Goal: Transaction & Acquisition: Book appointment/travel/reservation

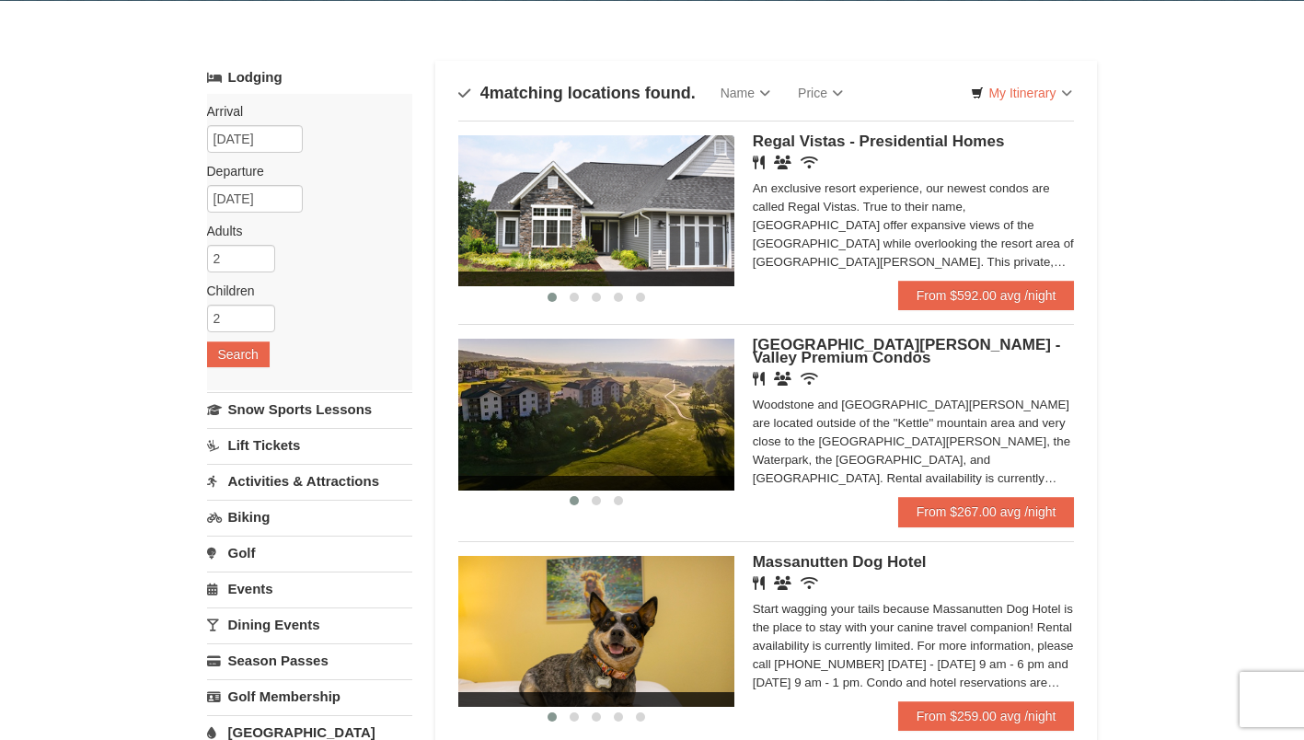
scroll to position [57, 0]
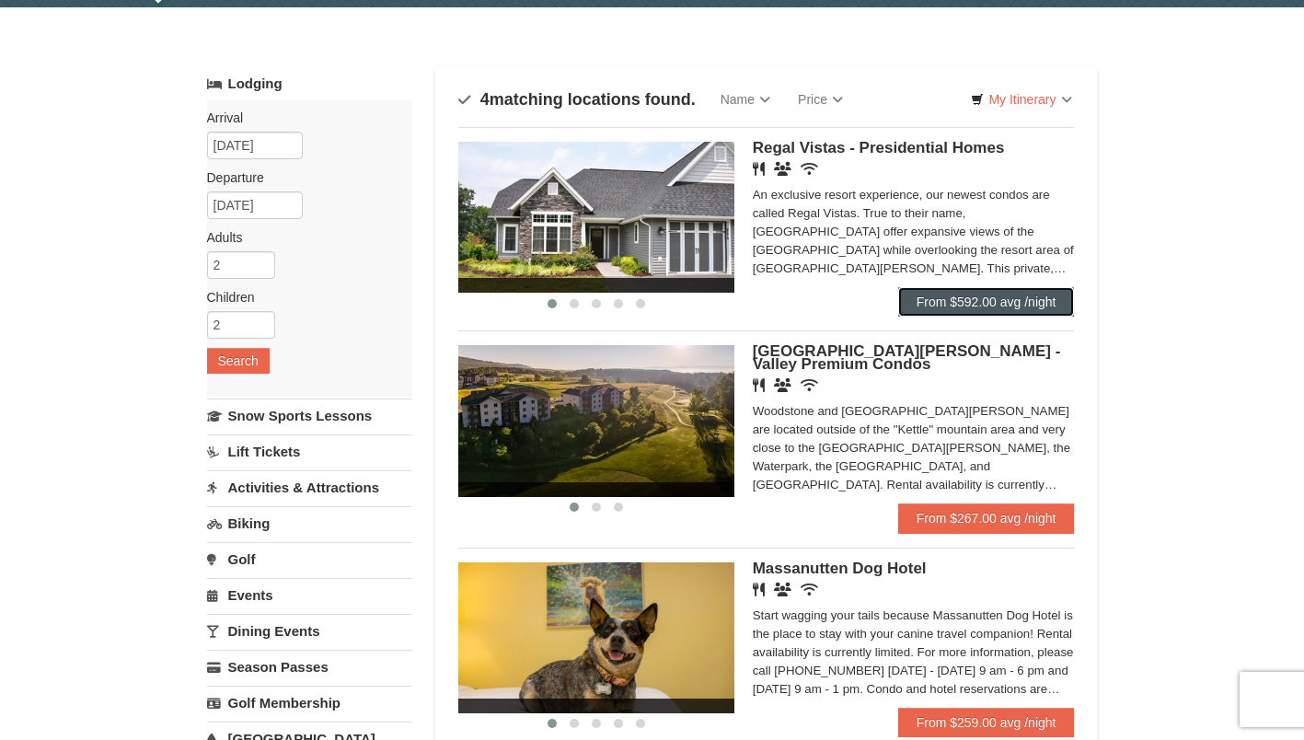
click at [943, 295] on link "From $592.00 avg /night" at bounding box center [986, 301] width 177 height 29
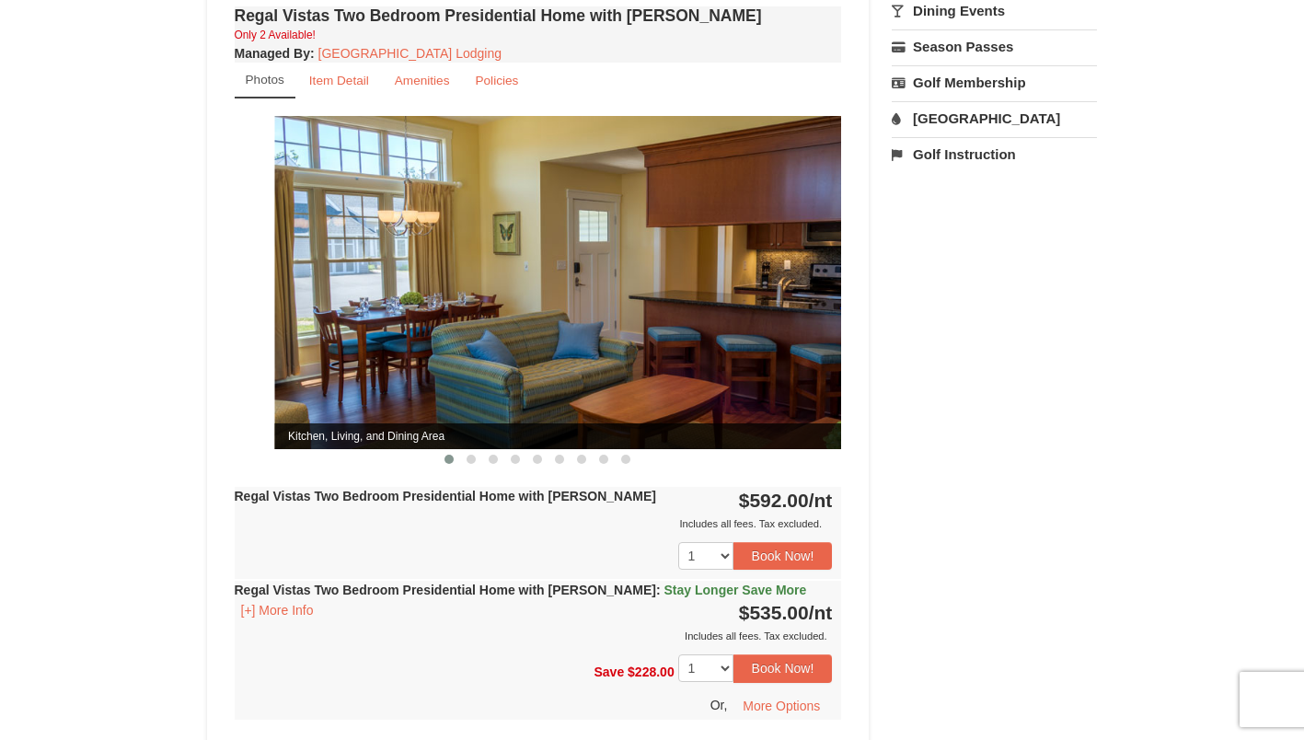
scroll to position [728, 0]
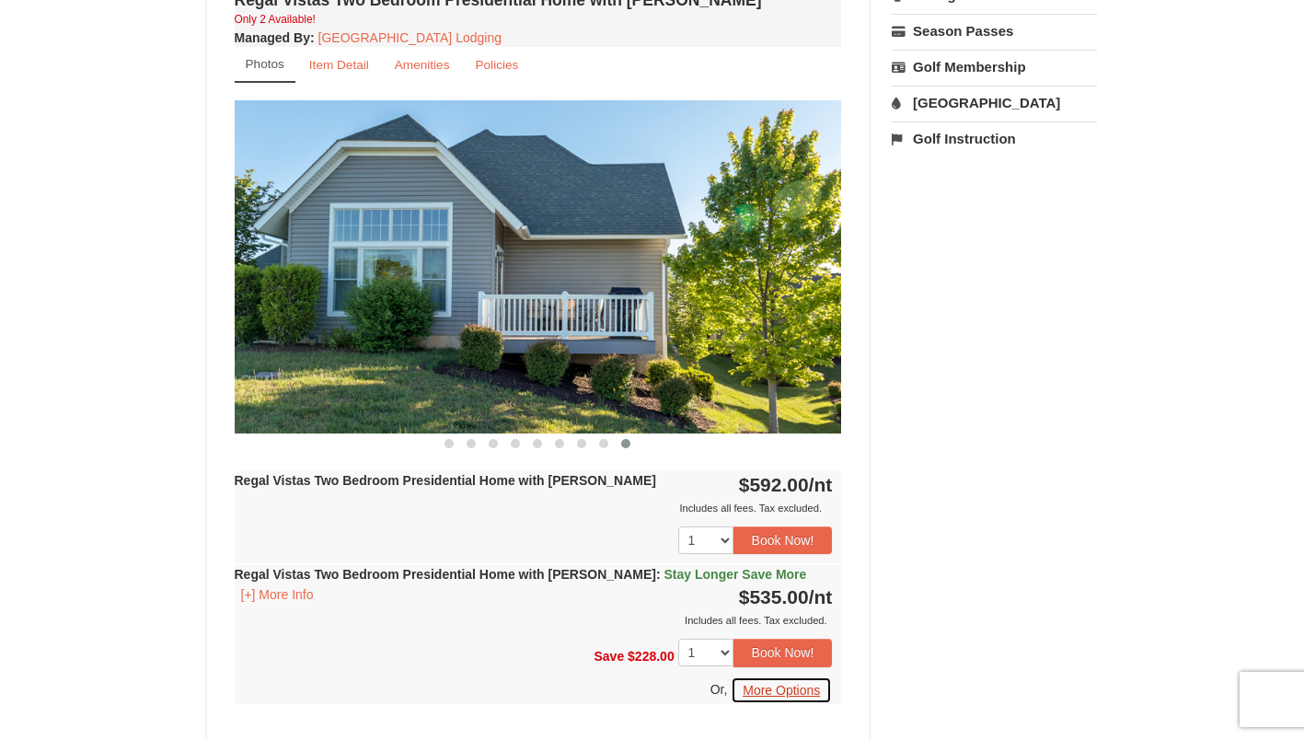
click at [793, 677] on button "More Options" at bounding box center [781, 691] width 101 height 28
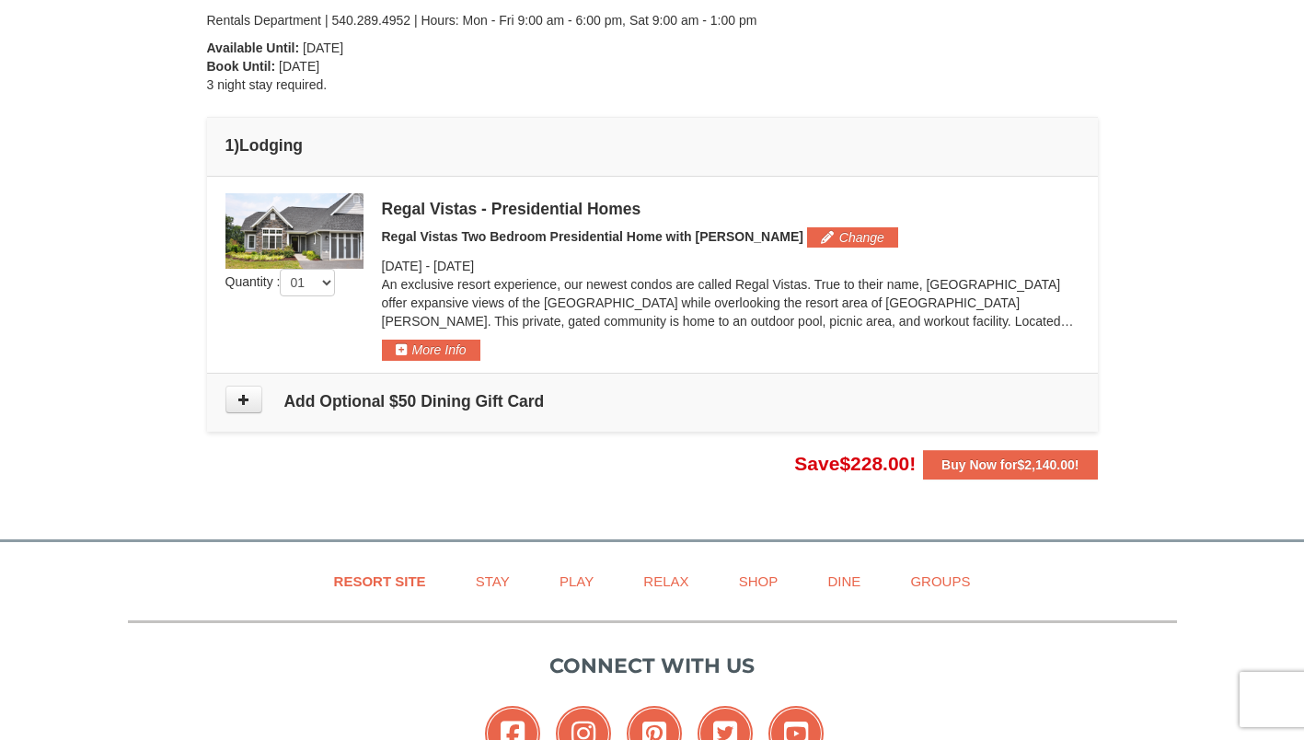
scroll to position [411, 0]
click at [327, 275] on select "01 02 03 04 05" at bounding box center [307, 283] width 55 height 28
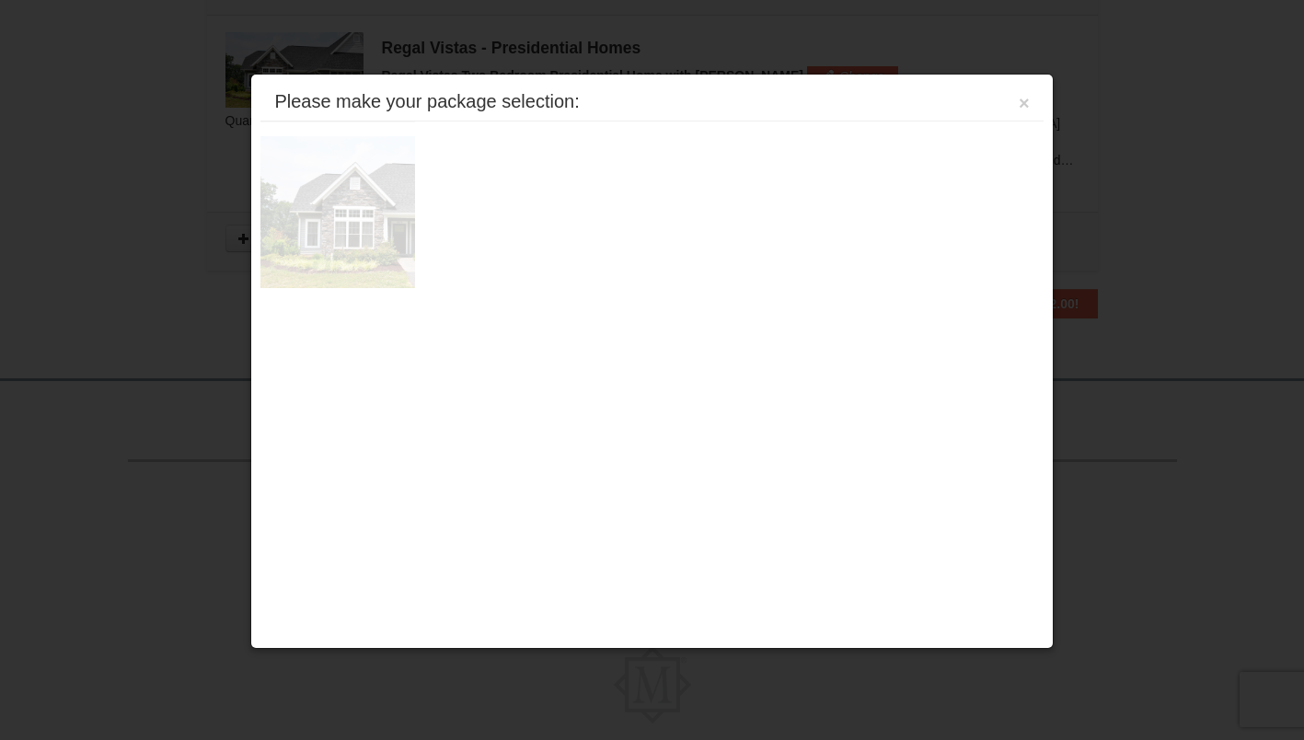
scroll to position [599, 0]
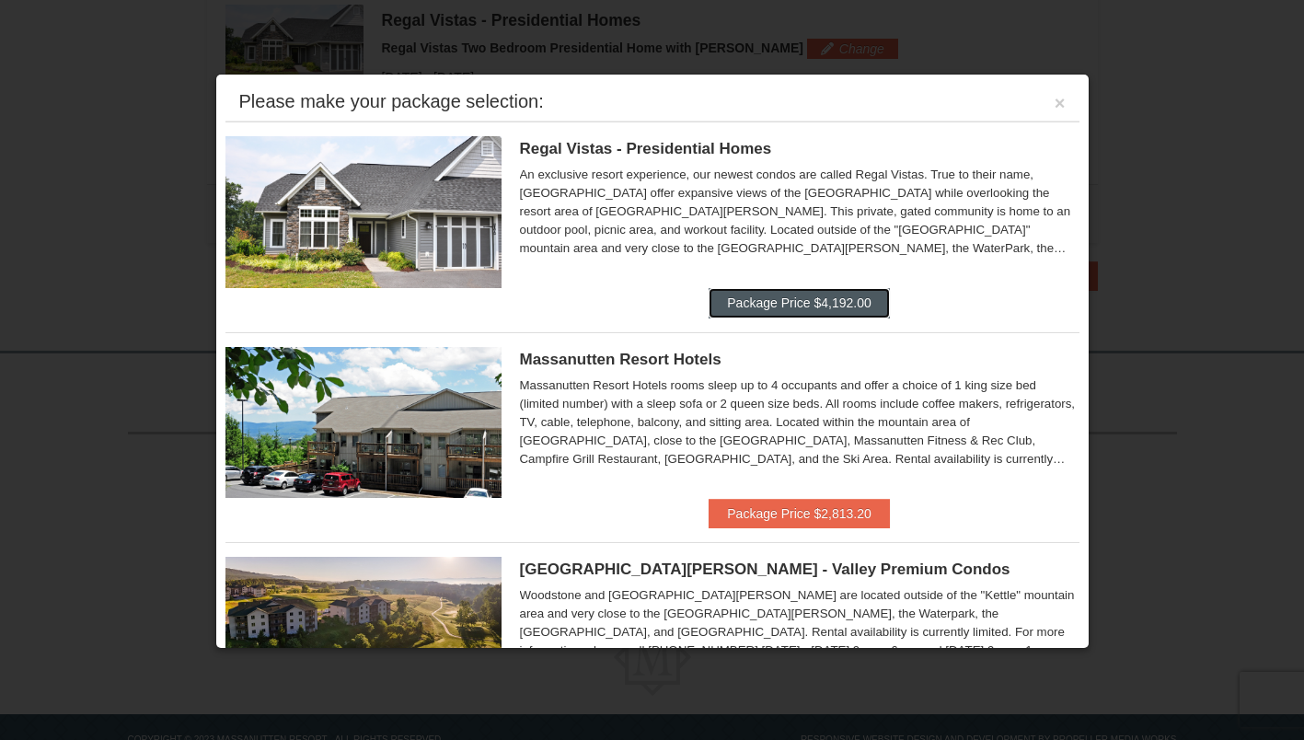
click at [790, 297] on button "Package Price $4,192.00" at bounding box center [799, 302] width 180 height 29
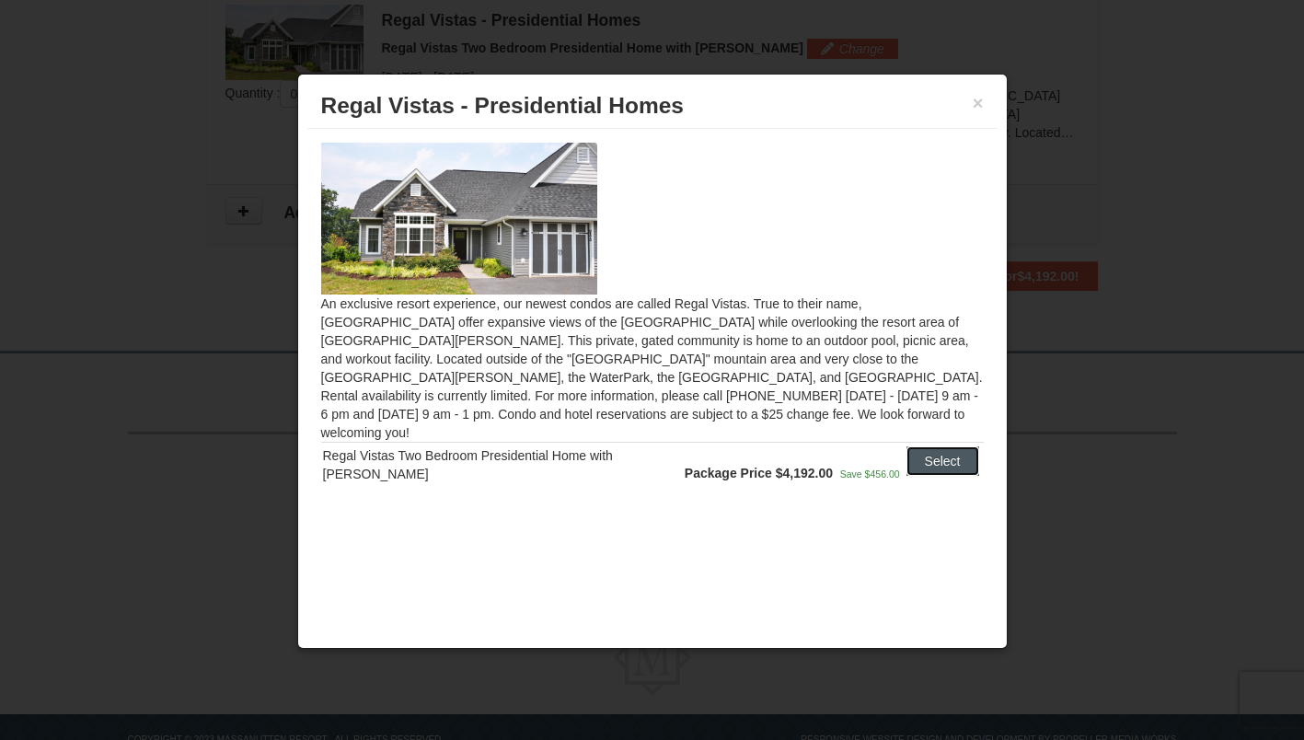
click at [931, 446] on button "Select" at bounding box center [943, 460] width 73 height 29
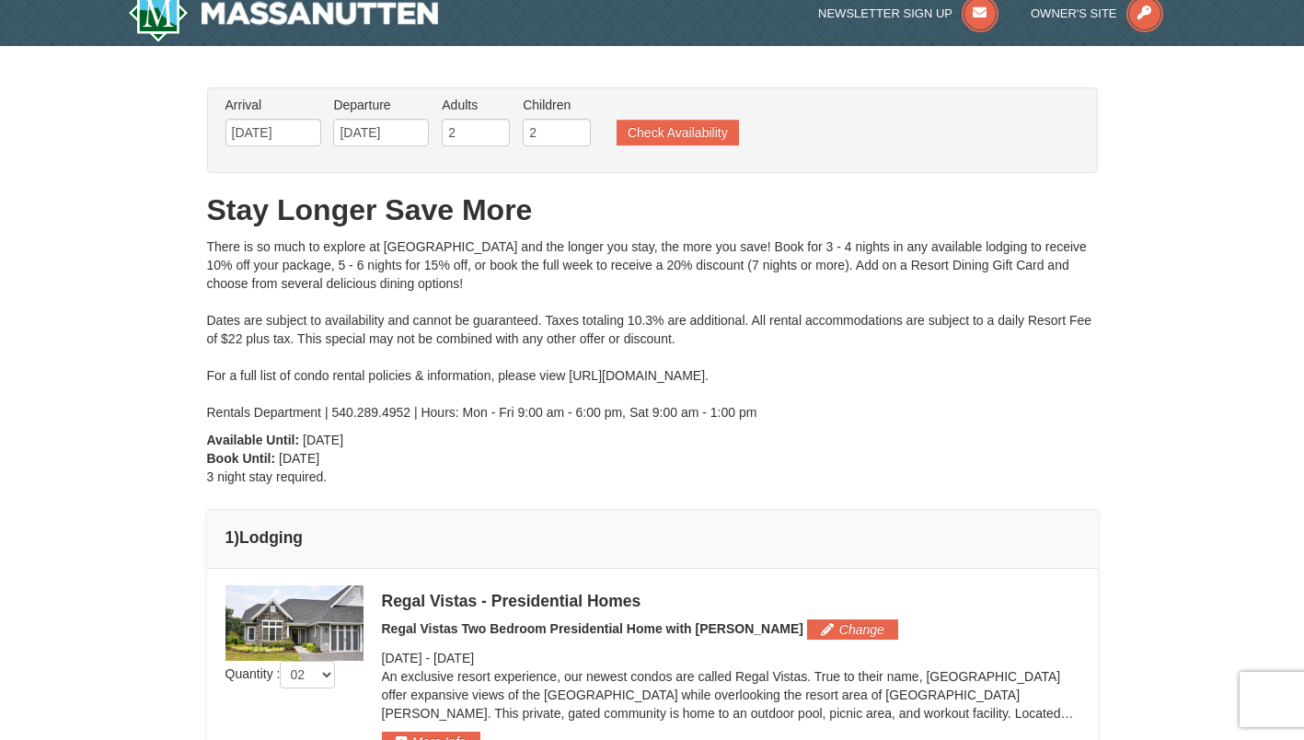
scroll to position [0, 0]
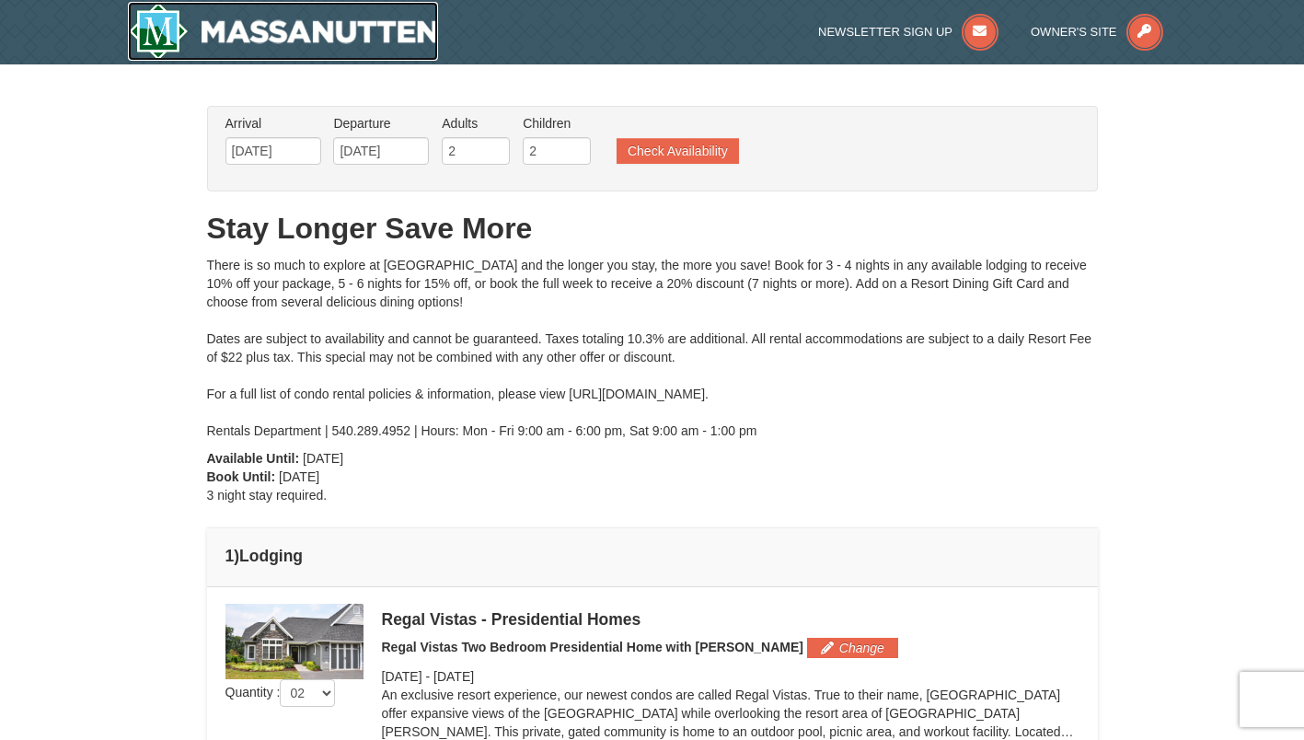
click at [222, 25] on img at bounding box center [283, 31] width 311 height 59
